Goal: Information Seeking & Learning: Learn about a topic

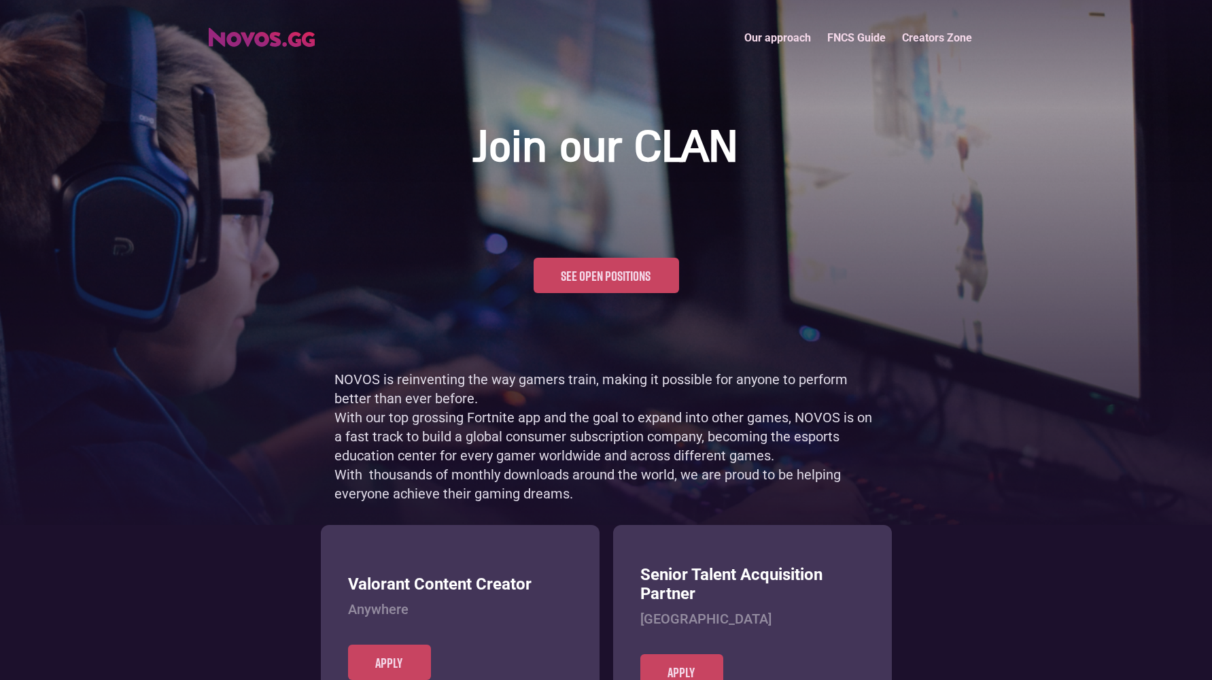
scroll to position [662, 0]
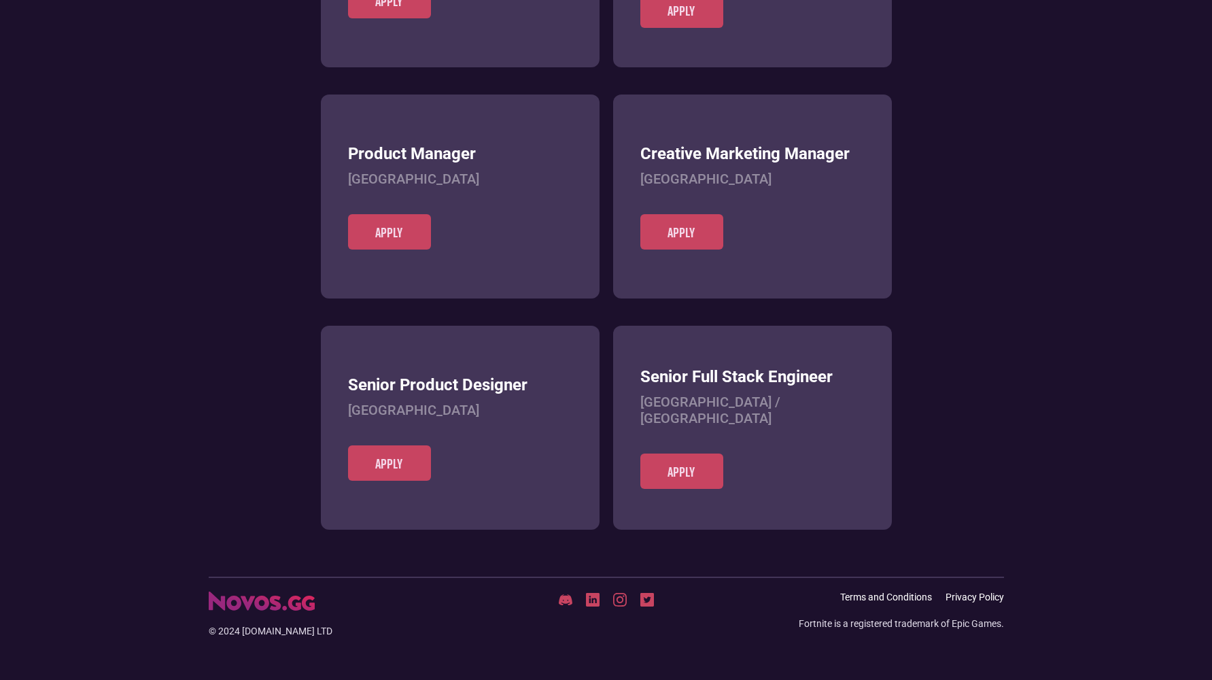
scroll to position [525, 0]
